Goal: Information Seeking & Learning: Learn about a topic

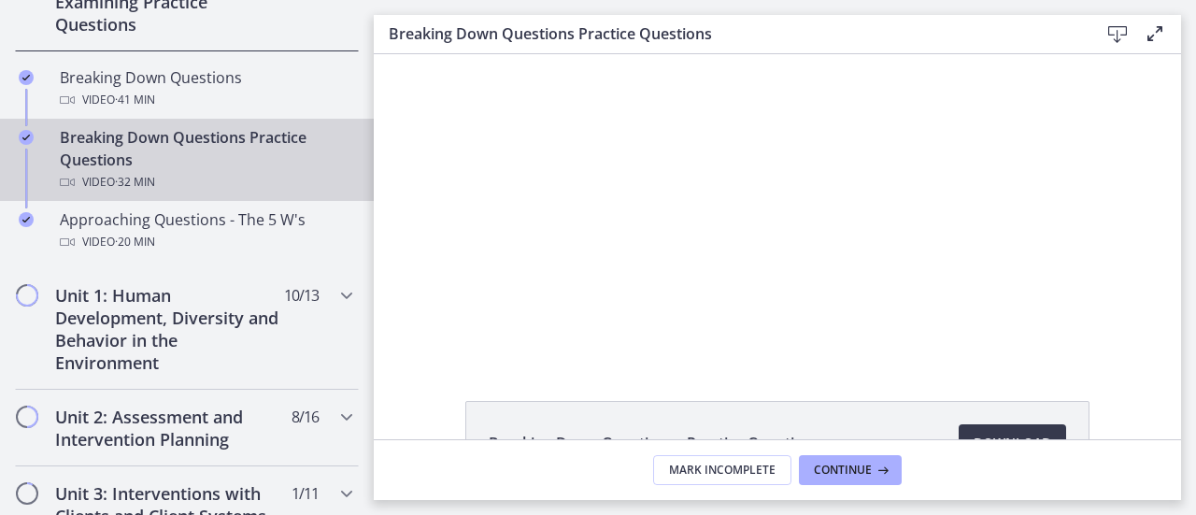
scroll to position [486, 0]
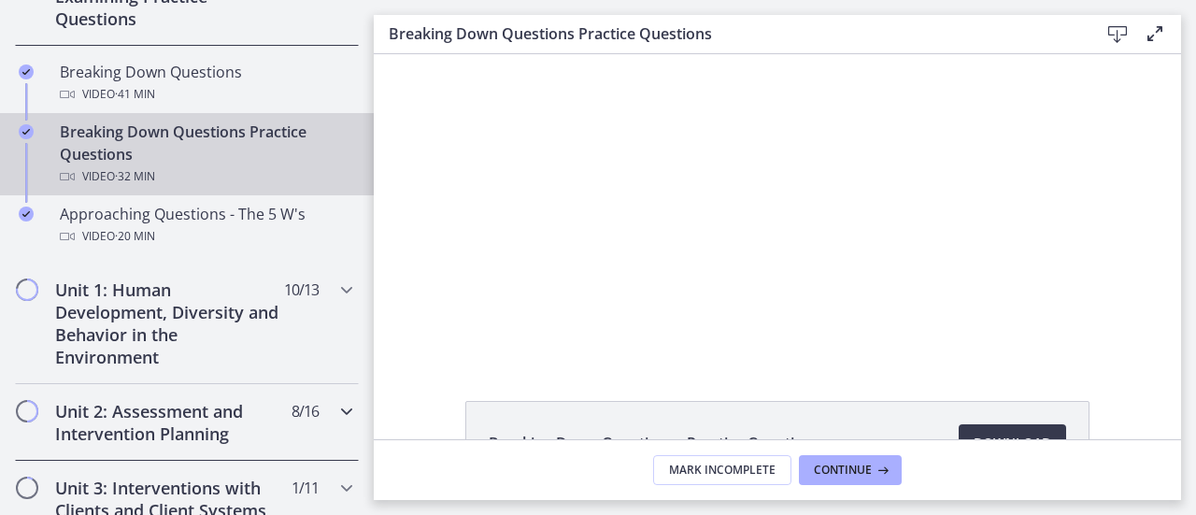
click at [210, 405] on h2 "Unit 2: Assessment and Intervention Planning" at bounding box center [169, 422] width 228 height 45
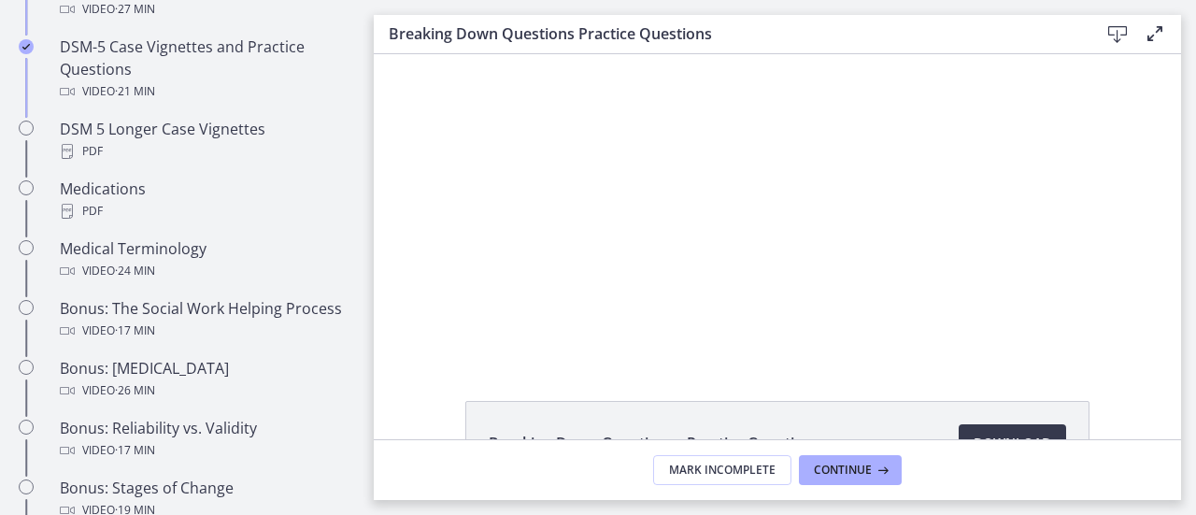
scroll to position [1309, 0]
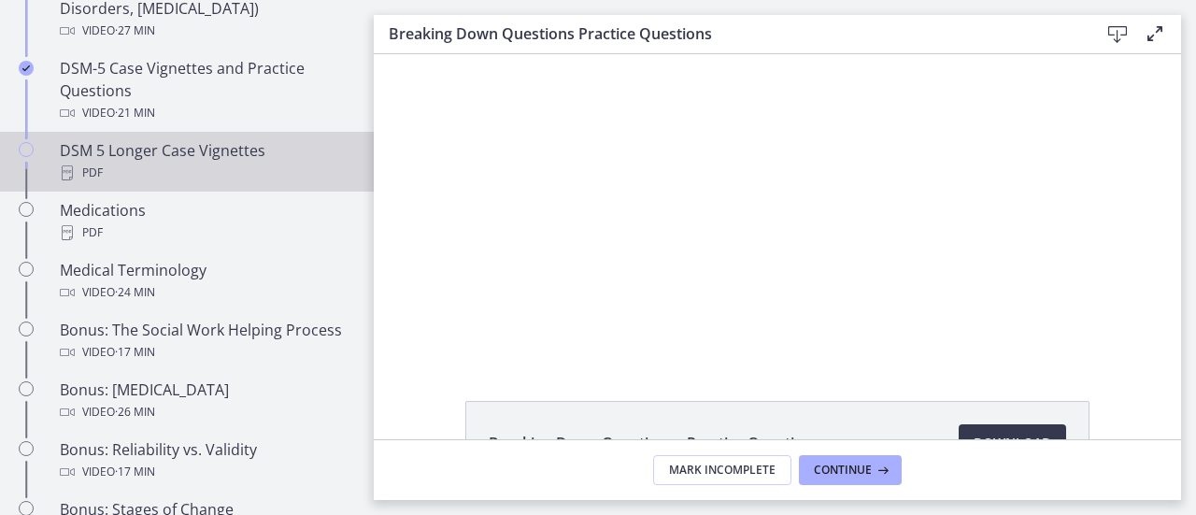
click at [86, 149] on div "DSM 5 Longer Case Vignettes PDF" at bounding box center [206, 161] width 292 height 45
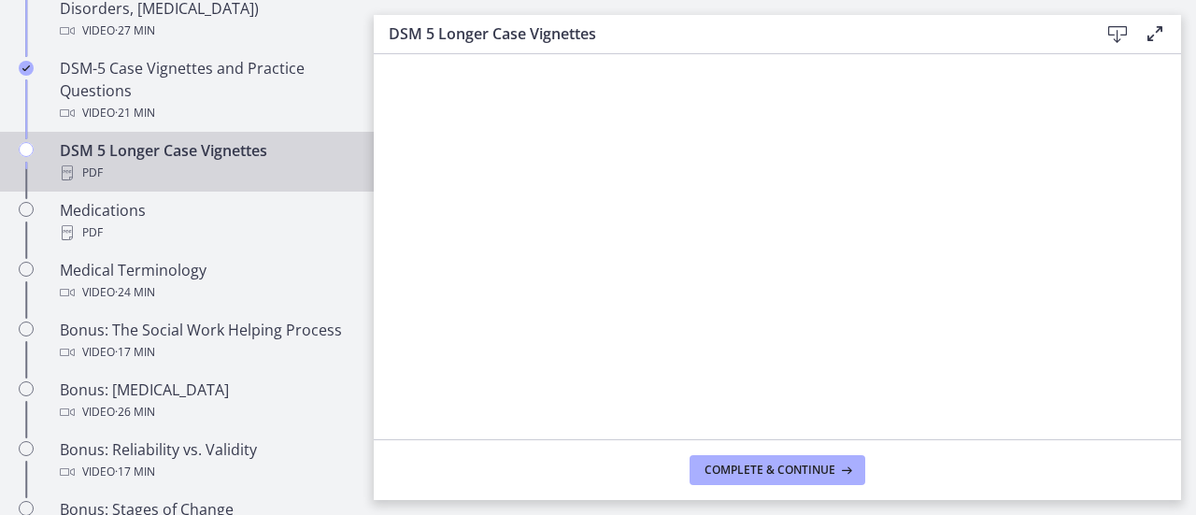
click at [156, 167] on div "PDF" at bounding box center [206, 173] width 292 height 22
click at [739, 478] on button "Complete & continue" at bounding box center [778, 470] width 176 height 30
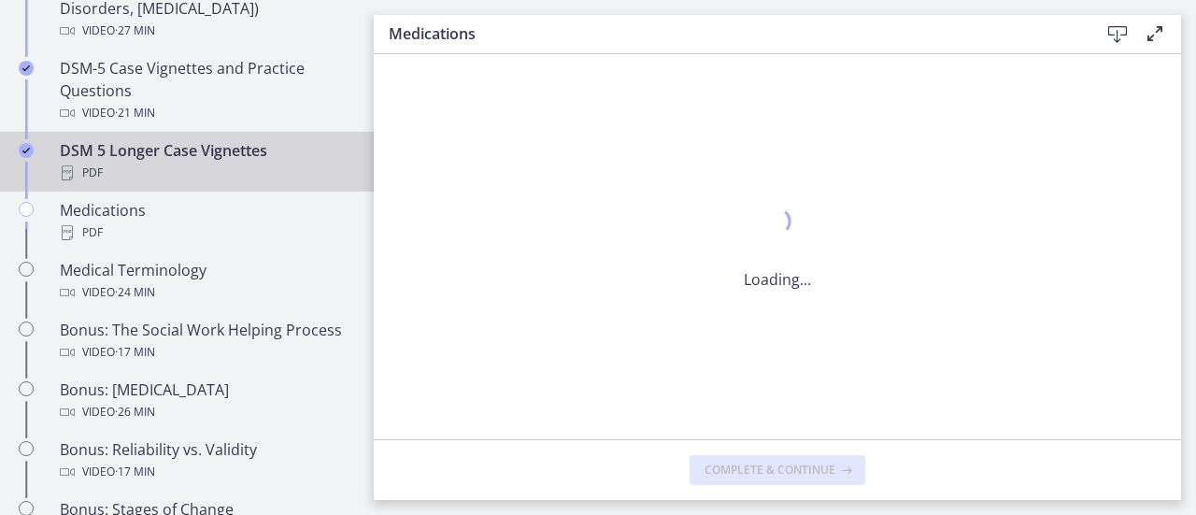
click at [134, 147] on div "DSM 5 Longer Case Vignettes PDF" at bounding box center [206, 161] width 292 height 45
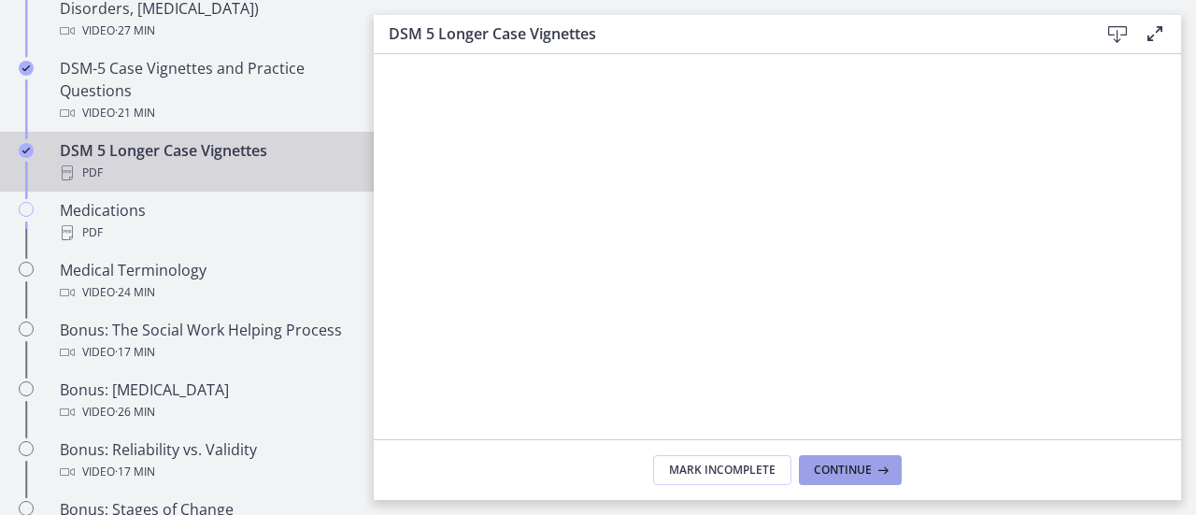
click at [873, 478] on icon at bounding box center [881, 470] width 19 height 15
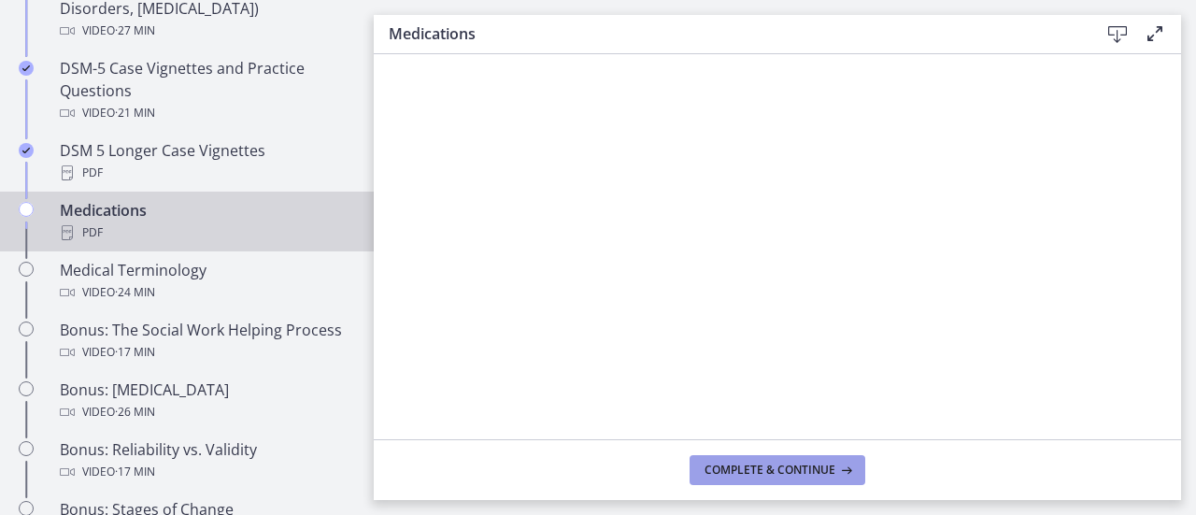
click at [801, 463] on span "Complete & continue" at bounding box center [770, 470] width 131 height 15
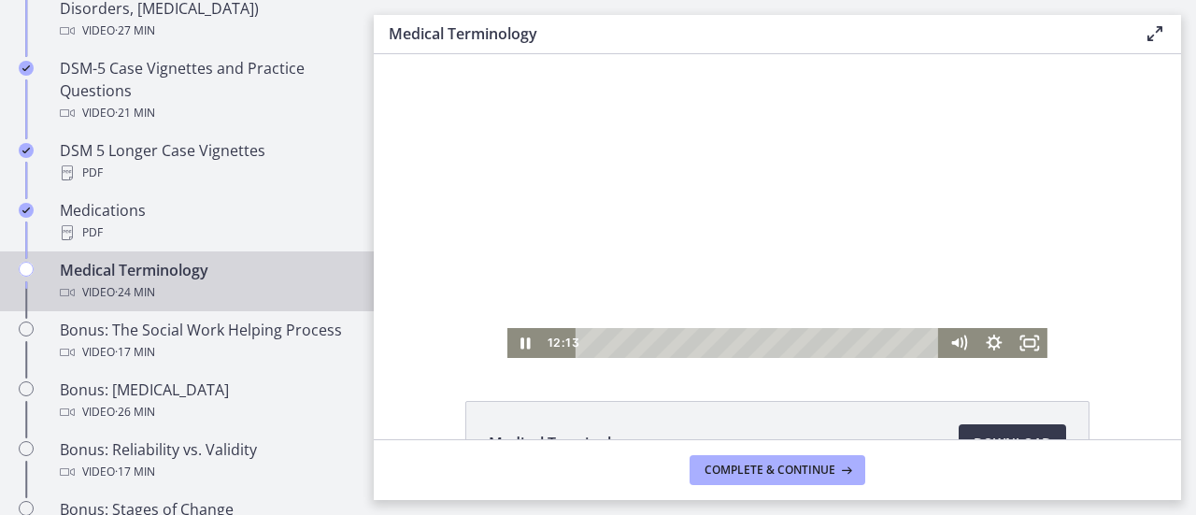
click at [766, 199] on div at bounding box center [778, 206] width 540 height 304
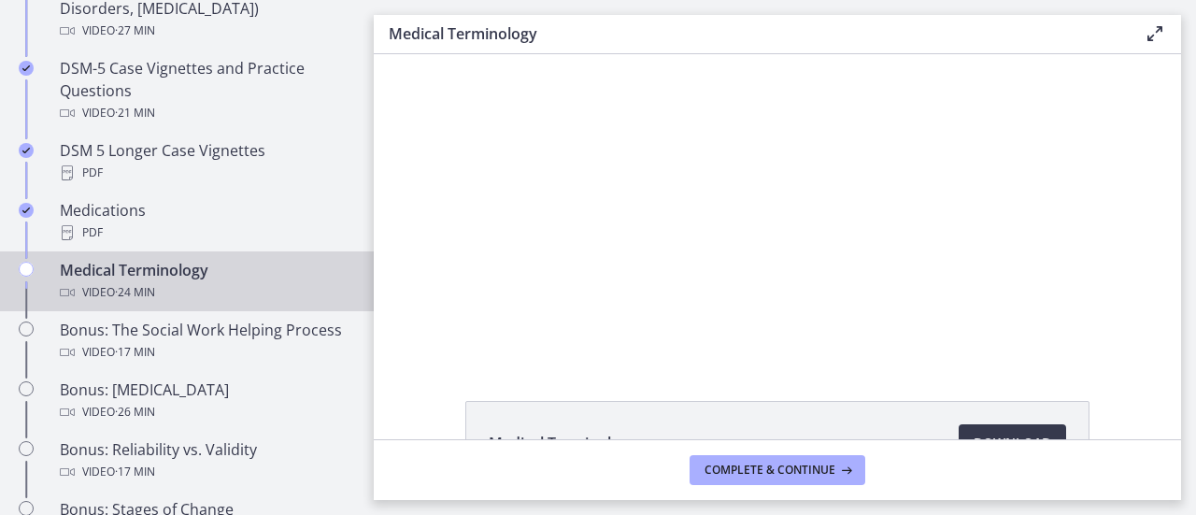
click at [769, 276] on div at bounding box center [778, 206] width 540 height 304
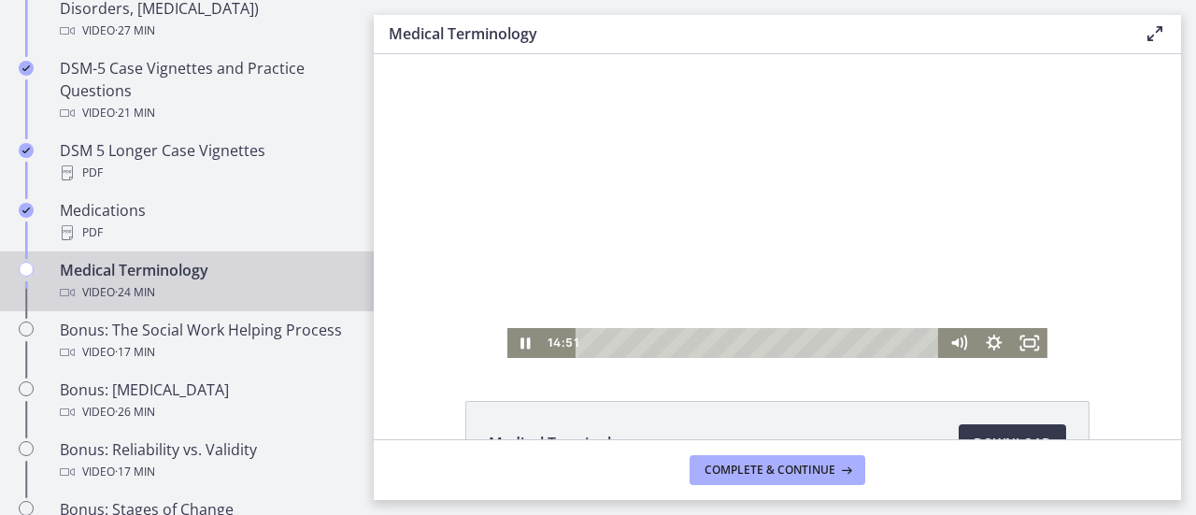
click at [734, 299] on div at bounding box center [778, 206] width 540 height 304
click at [732, 304] on div at bounding box center [778, 206] width 540 height 304
click at [734, 247] on div at bounding box center [778, 206] width 540 height 304
click at [748, 290] on div at bounding box center [778, 206] width 540 height 304
click at [939, 296] on div at bounding box center [778, 206] width 540 height 304
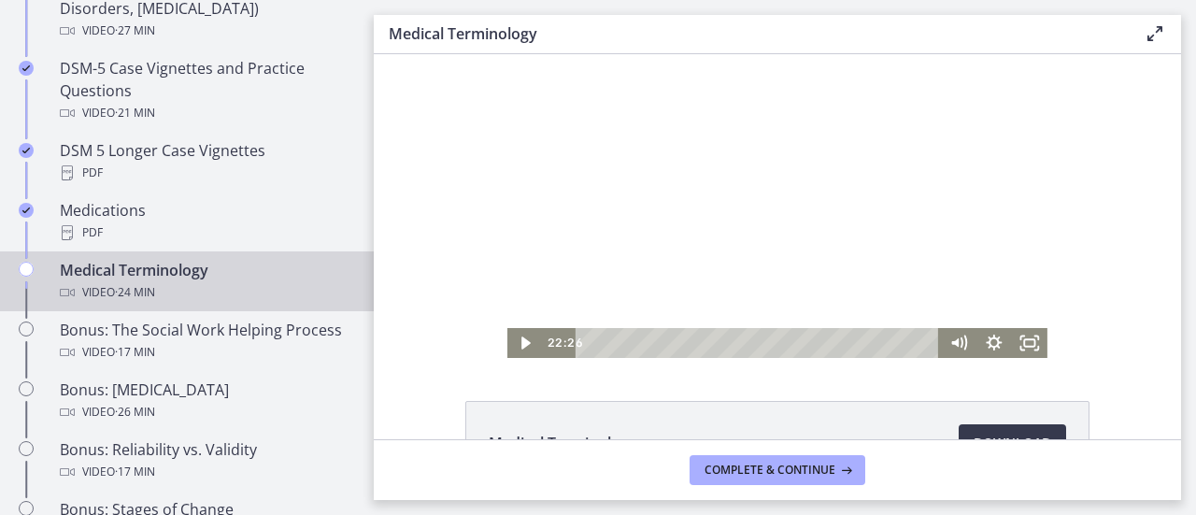
click at [940, 308] on div at bounding box center [778, 206] width 540 height 304
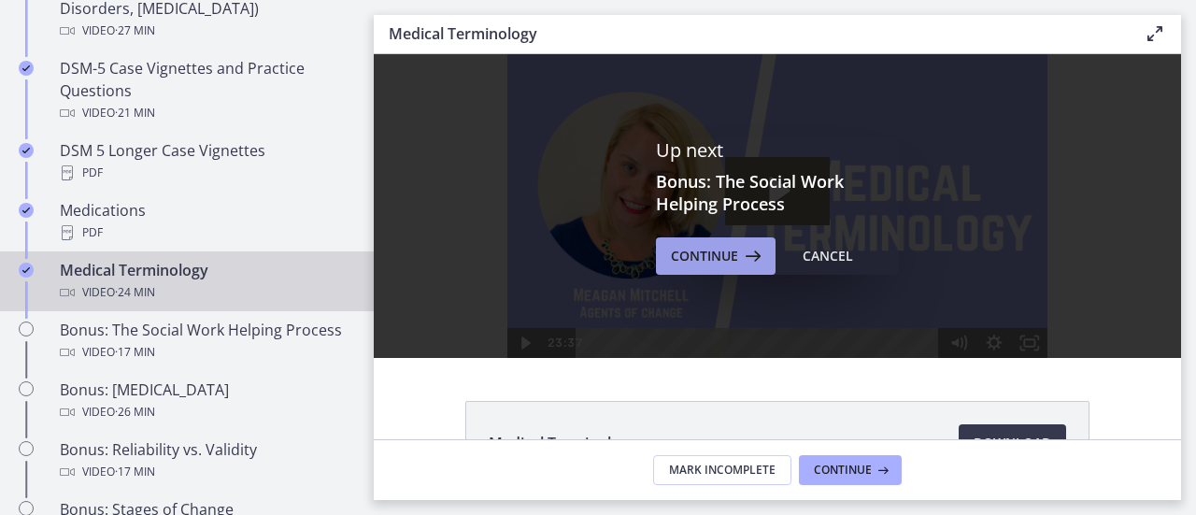
click at [690, 259] on span "Continue" at bounding box center [704, 256] width 67 height 22
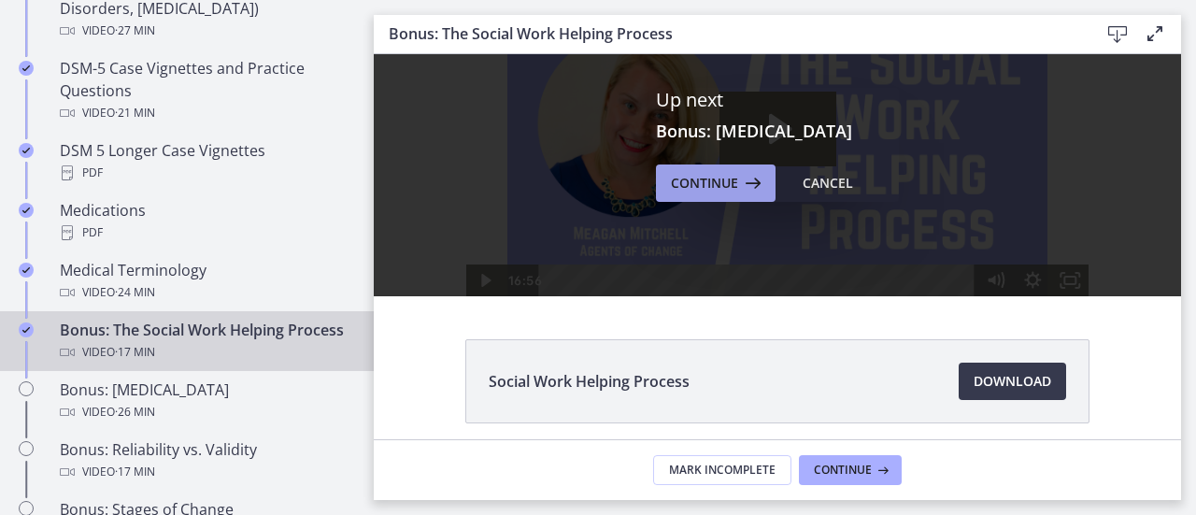
click at [715, 185] on span "Continue" at bounding box center [704, 183] width 67 height 22
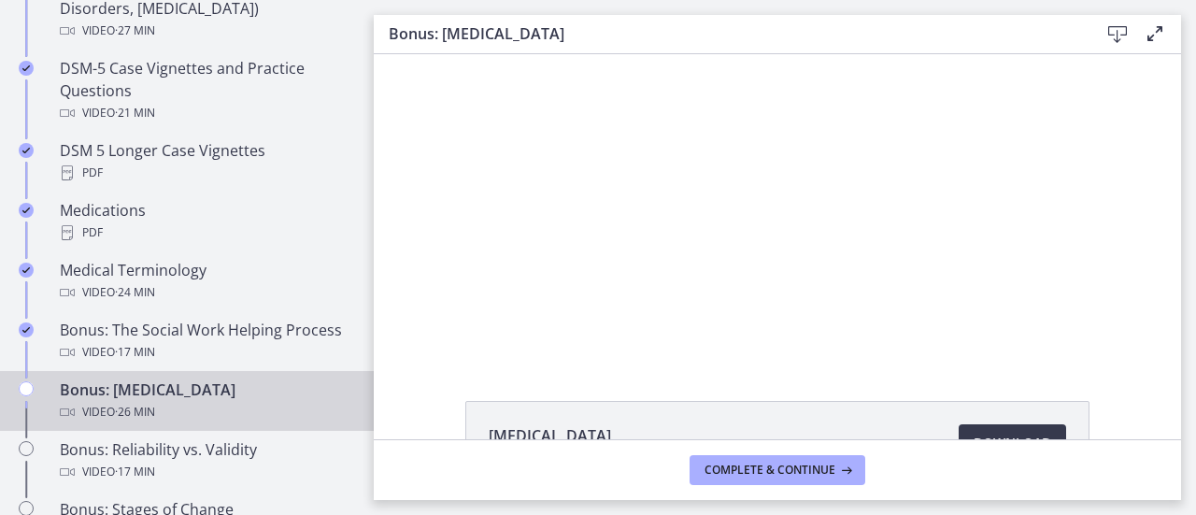
click at [464, 220] on div "Click for sound @keyframes VOLUME_SMALL_WAVE_FLASH { 0% { opacity: 0; } 33% { o…" at bounding box center [778, 206] width 808 height 304
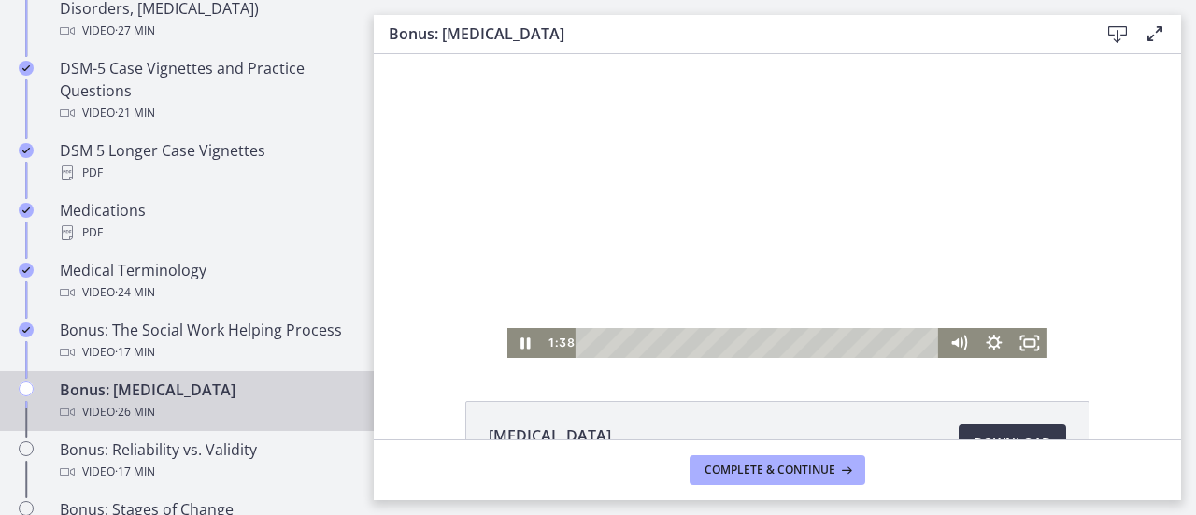
click at [834, 244] on div at bounding box center [778, 206] width 540 height 304
